Goal: Task Accomplishment & Management: Use online tool/utility

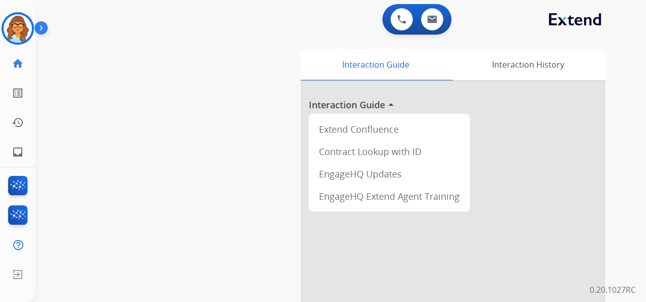
click at [40, 24] on img at bounding box center [43, 29] width 17 height 19
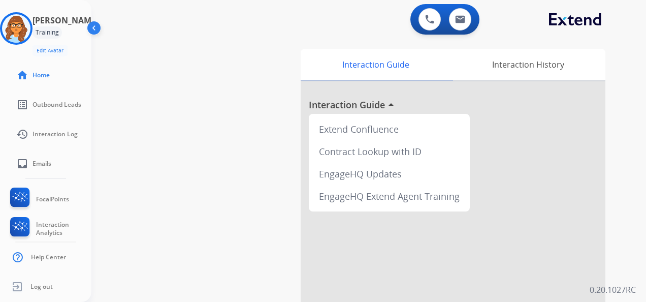
click at [102, 28] on img at bounding box center [94, 29] width 19 height 19
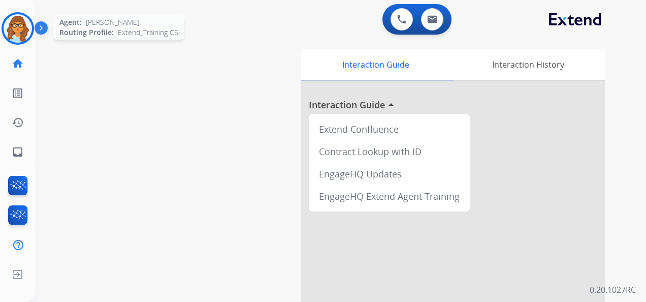
click at [11, 32] on img at bounding box center [18, 28] width 28 height 28
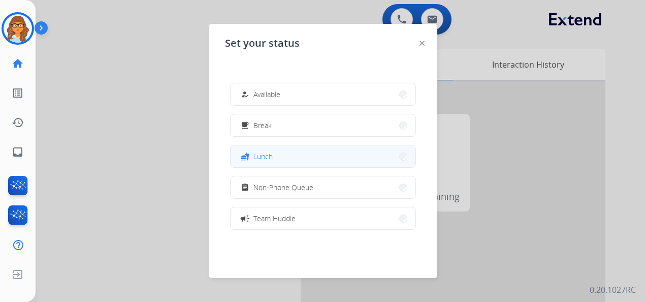
click at [348, 145] on div "fastfood Lunch" at bounding box center [323, 156] width 186 height 23
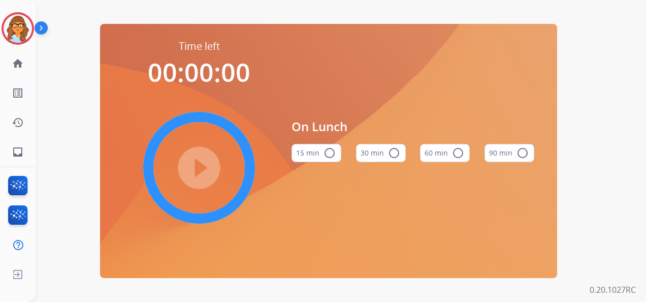
click at [442, 152] on button "60 min radio_button_unchecked" at bounding box center [445, 153] width 50 height 18
click at [205, 174] on mat-icon "play_circle_filled" at bounding box center [199, 167] width 12 height 12
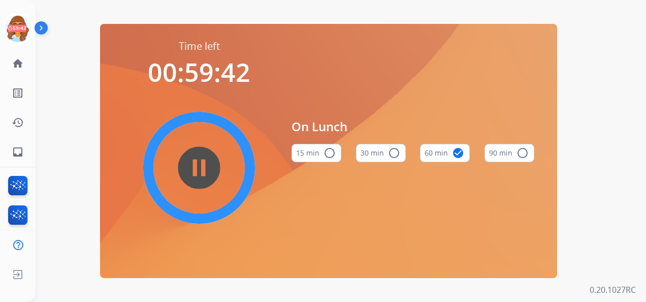
click at [421, 21] on div "Time left 00:59:42 pause_circle_filled On Lunch 15 min radio_button_unchecked 3…" at bounding box center [329, 151] width 586 height 302
